Goal: Communication & Community: Answer question/provide support

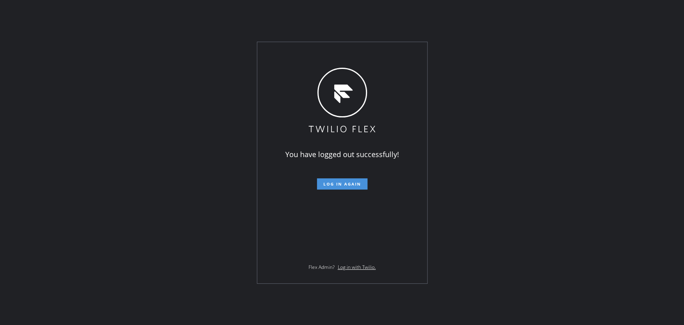
click at [363, 185] on button "Log in again" at bounding box center [342, 183] width 50 height 11
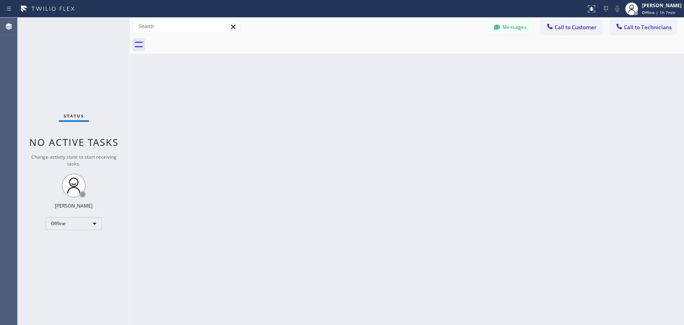
click at [588, 150] on div "Back to Dashboard Change Sender ID Customers Technicians MM [PERSON_NAME] [DATE…" at bounding box center [407, 171] width 554 height 307
click at [83, 221] on div "Offline" at bounding box center [74, 223] width 56 height 13
click at [70, 254] on li "Unavailable" at bounding box center [73, 254] width 54 height 10
click at [637, 28] on span "Call to Technicians" at bounding box center [647, 27] width 48 height 7
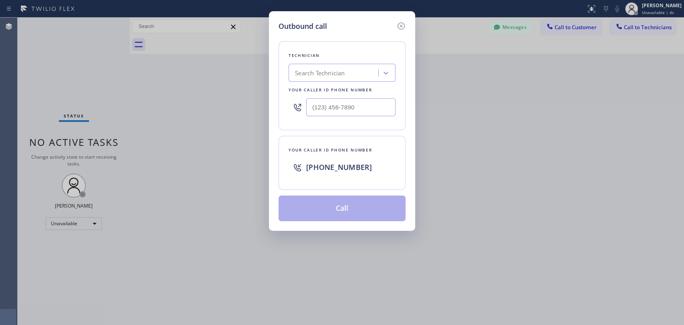
click at [316, 71] on div "Search Technician" at bounding box center [320, 72] width 50 height 9
type input "serg"
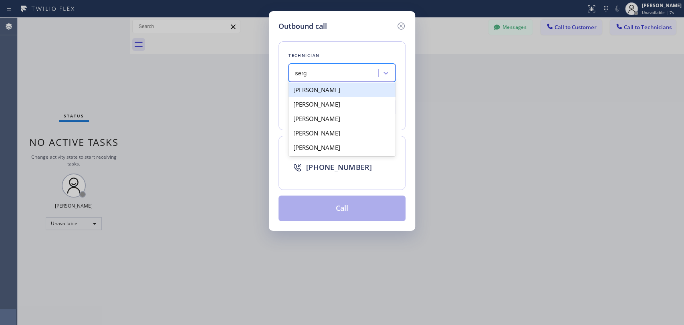
click at [335, 87] on div "[PERSON_NAME]" at bounding box center [341, 89] width 107 height 14
type input "[PHONE_NUMBER]"
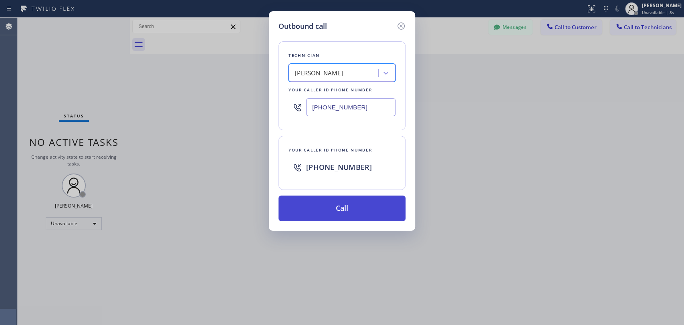
click at [366, 205] on button "Call" at bounding box center [341, 208] width 127 height 26
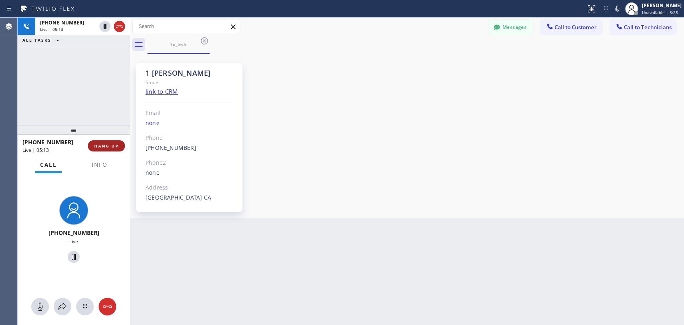
click at [106, 147] on span "HANG UP" at bounding box center [106, 146] width 24 height 6
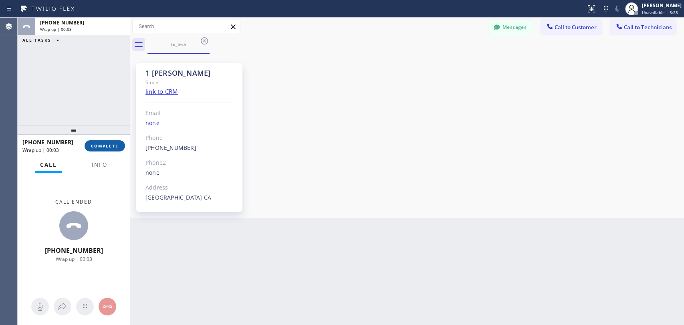
click at [105, 147] on span "COMPLETE" at bounding box center [105, 146] width 28 height 6
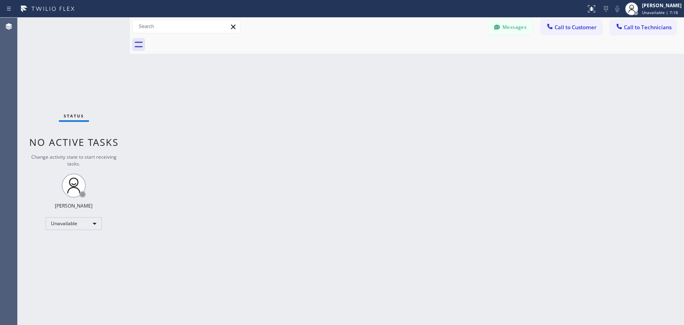
click at [628, 107] on div "Back to Dashboard Change Sender ID Customers Technicians MM [PERSON_NAME] [DATE…" at bounding box center [407, 171] width 554 height 307
click at [89, 225] on div "Unavailable" at bounding box center [74, 223] width 56 height 13
click at [87, 246] on li "Available" at bounding box center [73, 244] width 54 height 10
click at [622, 28] on icon at bounding box center [619, 26] width 8 height 8
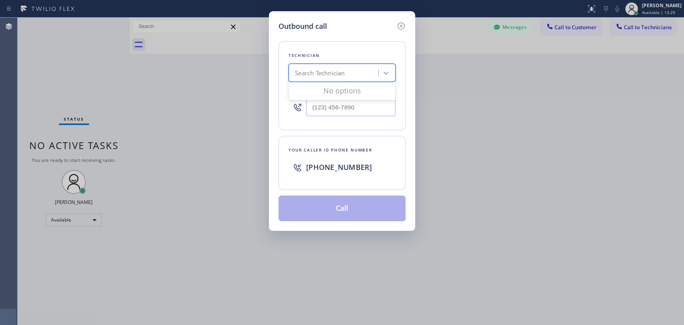
click at [314, 70] on div "Search Technician" at bounding box center [320, 72] width 50 height 9
type input "arm"
click at [338, 88] on div "[PERSON_NAME]" at bounding box center [341, 89] width 107 height 14
type input "[PHONE_NUMBER]"
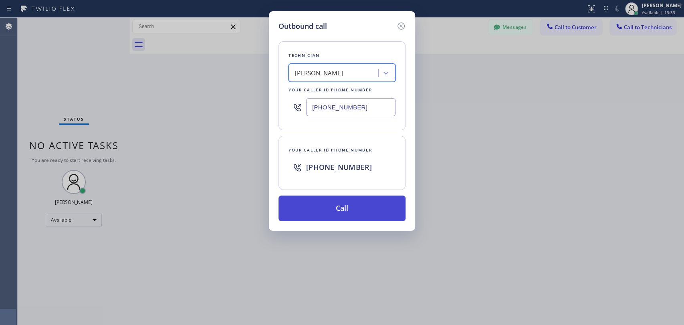
click at [347, 206] on button "Call" at bounding box center [341, 208] width 127 height 26
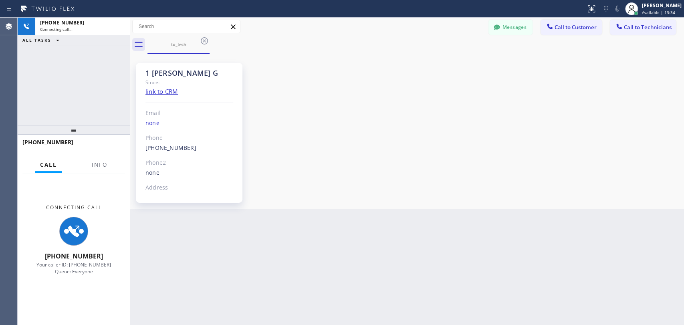
scroll to position [1510, 0]
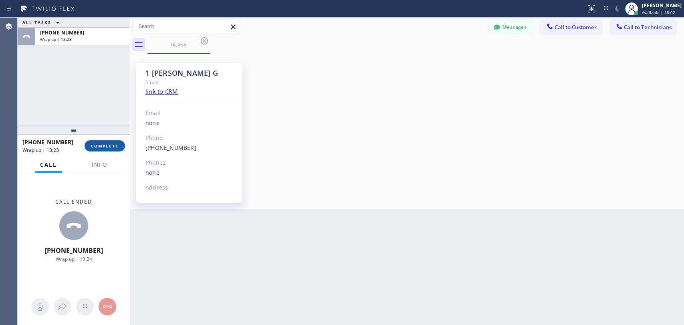
click at [113, 145] on span "COMPLETE" at bounding box center [105, 146] width 28 height 6
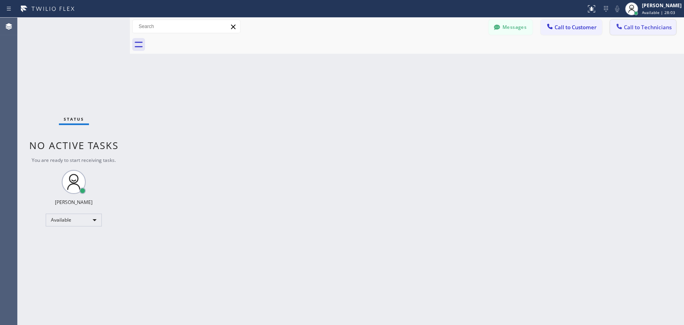
click at [645, 27] on span "Call to Technicians" at bounding box center [647, 27] width 48 height 7
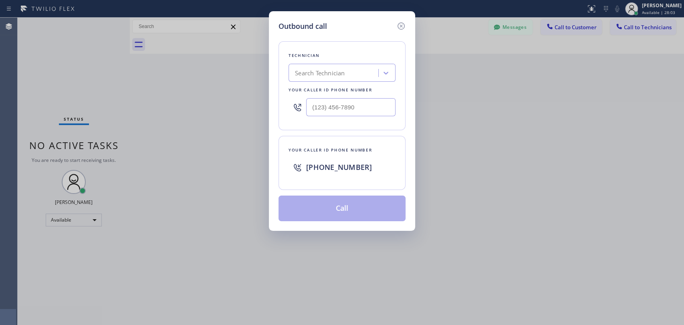
click at [342, 75] on div "Search Technician" at bounding box center [320, 72] width 50 height 9
type input "arm"
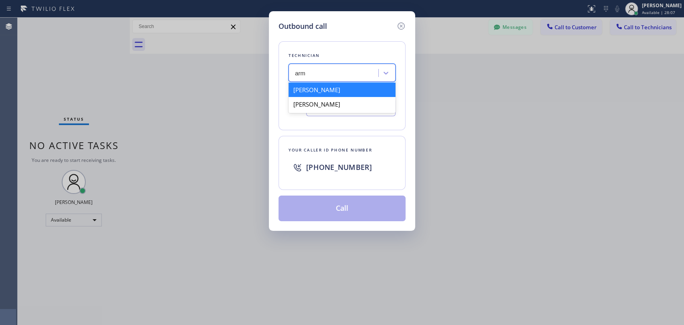
click at [346, 88] on div "[PERSON_NAME]" at bounding box center [341, 89] width 107 height 14
type input "[PHONE_NUMBER]"
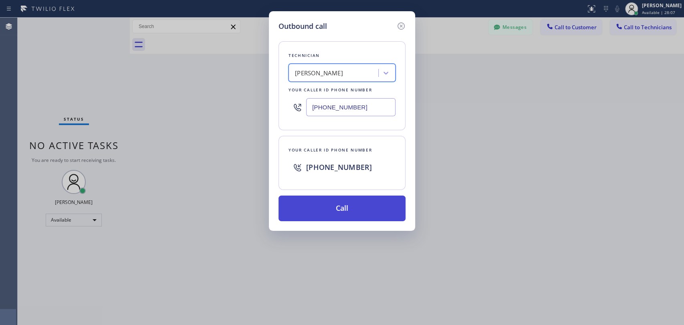
click at [339, 212] on button "Call" at bounding box center [341, 208] width 127 height 26
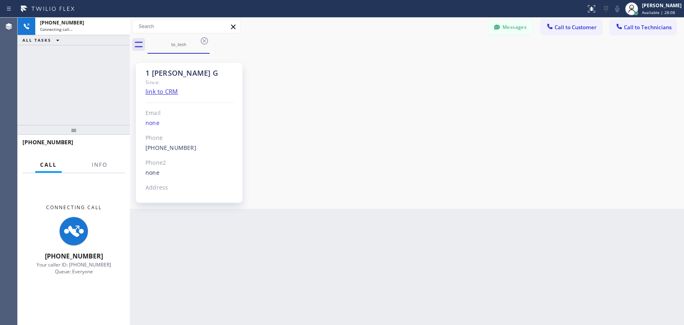
scroll to position [1510, 0]
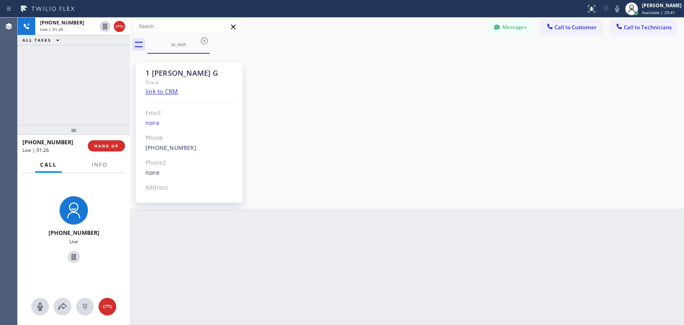
click at [588, 143] on div "1 [PERSON_NAME] G Since: link to CRM Email none Phone [PHONE_NUMBER] Outbound c…" at bounding box center [407, 131] width 550 height 151
click at [114, 146] on span "HANG UP" at bounding box center [106, 146] width 24 height 6
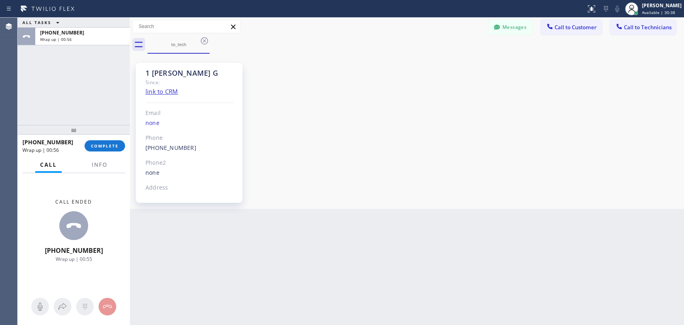
click at [18, 94] on div "ALL TASKS ALL TASKS ACTIVE TASKS TASKS IN WRAP UP [PHONE_NUMBER] Wrap up | 00:56" at bounding box center [74, 71] width 112 height 107
click at [99, 146] on span "COMPLETE" at bounding box center [105, 146] width 28 height 6
